Goal: Transaction & Acquisition: Subscribe to service/newsletter

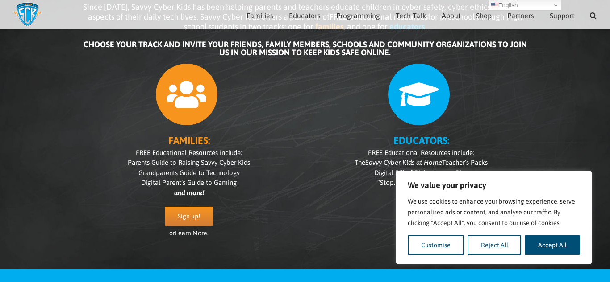
scroll to position [76, 0]
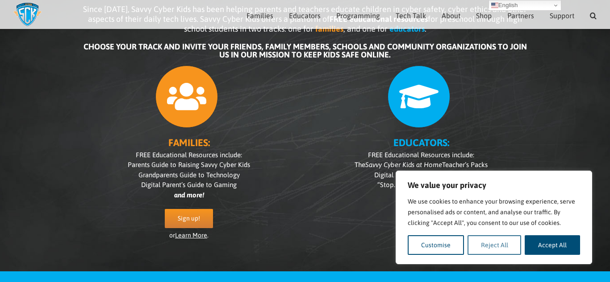
click at [484, 244] on button "Reject All" at bounding box center [494, 246] width 54 height 20
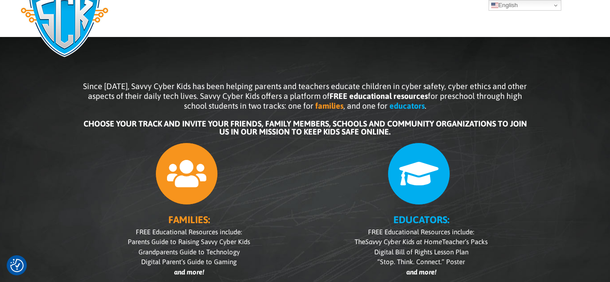
scroll to position [0, 0]
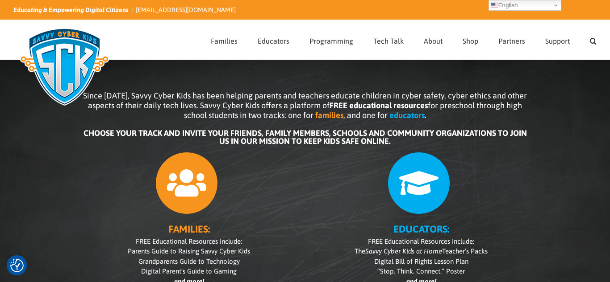
click at [422, 192] on icon at bounding box center [418, 183] width 63 height 63
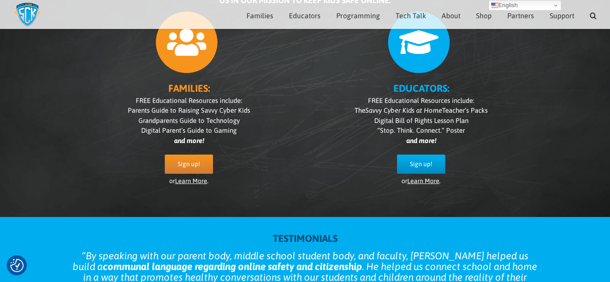
scroll to position [126, 0]
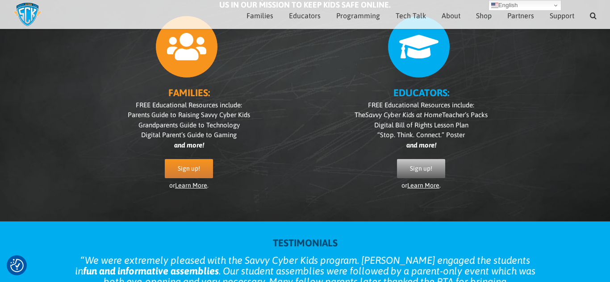
click at [429, 167] on span "Sign up!" at bounding box center [421, 169] width 22 height 8
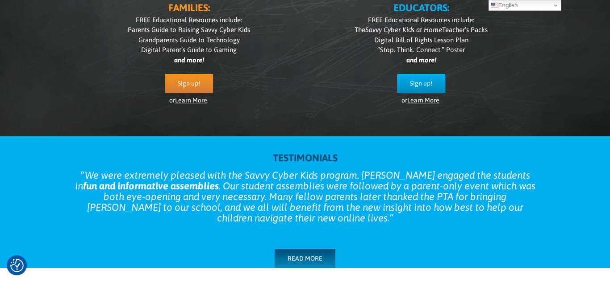
scroll to position [0, 0]
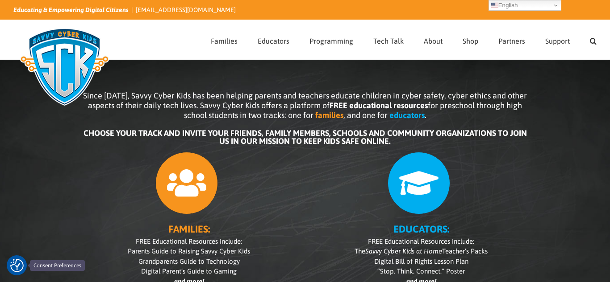
click at [12, 262] on img "Consent Preferences" at bounding box center [16, 265] width 13 height 13
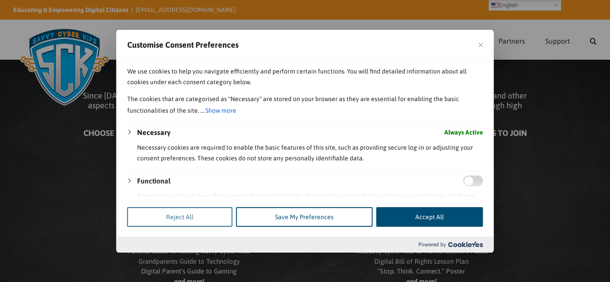
click at [200, 218] on button "Reject All" at bounding box center [179, 218] width 105 height 20
